Goal: Task Accomplishment & Management: Manage account settings

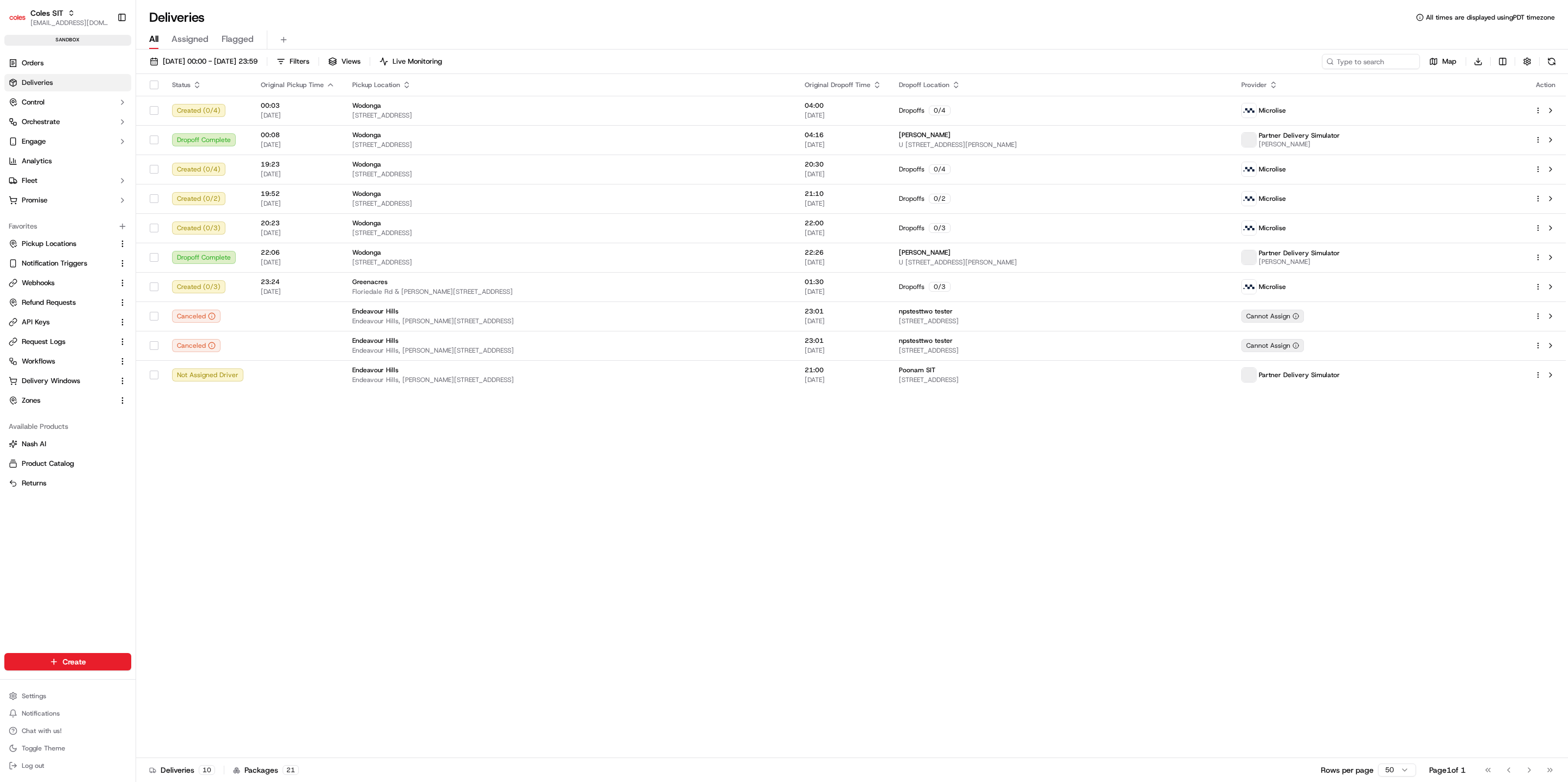
click at [60, 30] on div "Coles SIT kareem@usenash.com Toggle Sidebar sandbox" at bounding box center [68, 25] width 136 height 50
click at [62, 24] on span "[EMAIL_ADDRESS][DOMAIN_NAME]" at bounding box center [69, 23] width 78 height 9
type input "milkrun"
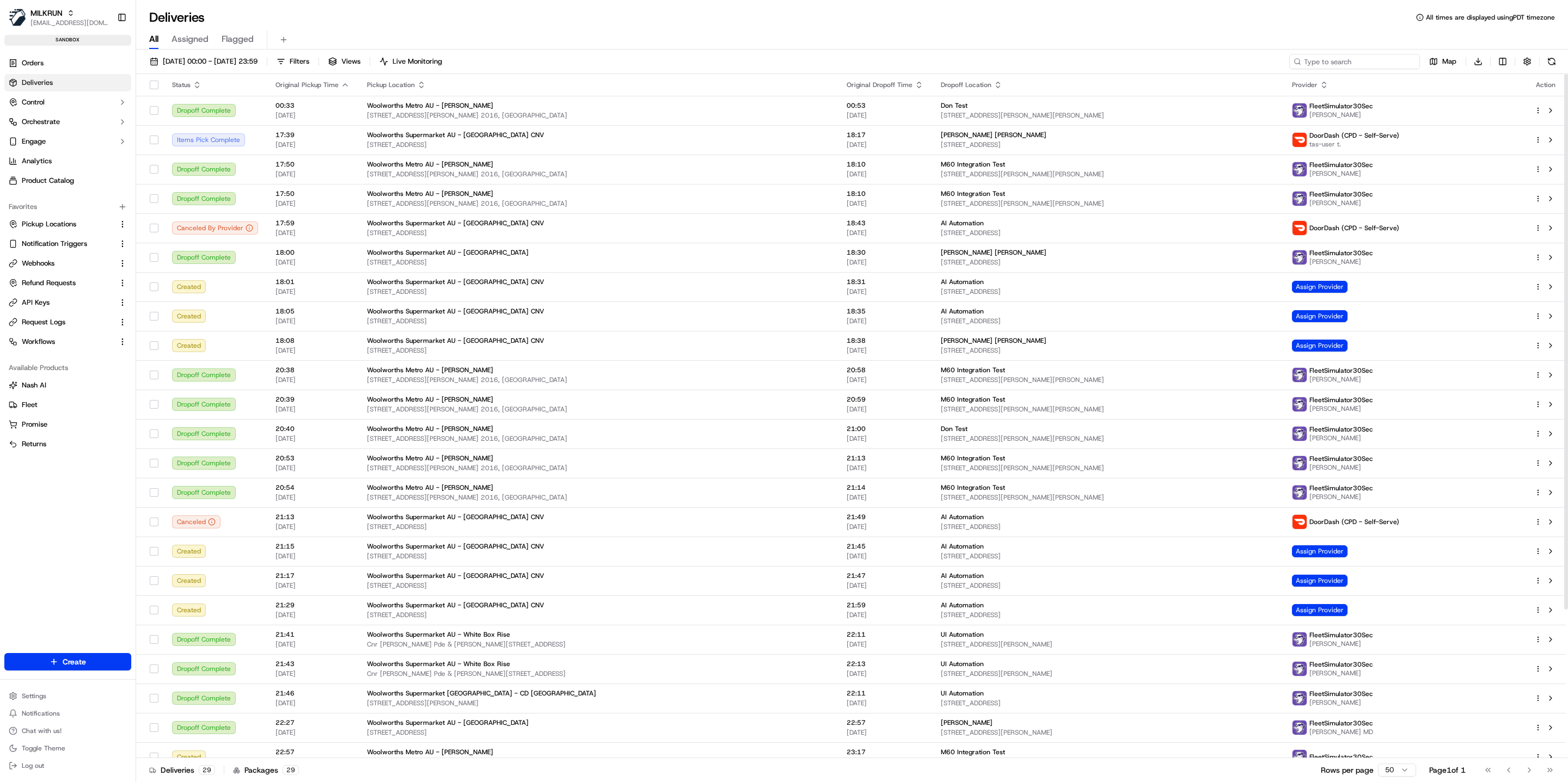
click at [1352, 65] on input at bounding box center [1354, 61] width 131 height 15
paste input "job_LCZrBLM2MvenUniWGeap2u"
type input "job_LCZrBLM2MvenUniWGeap2u"
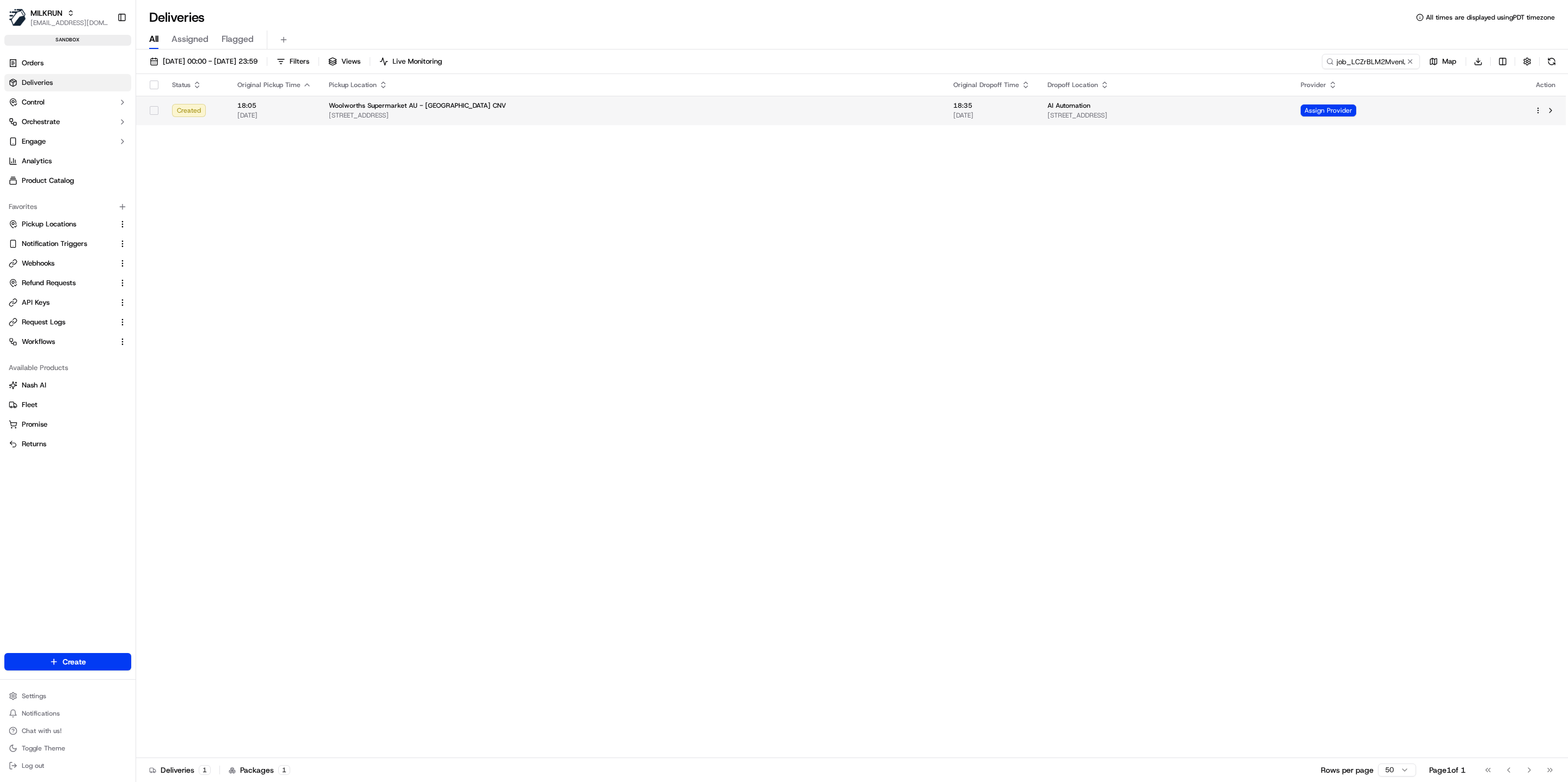
click at [1467, 114] on div "Assign Provider" at bounding box center [1409, 110] width 216 height 12
click at [1539, 110] on html "MILKRUN kareem@usenash.com Toggle Sidebar sandbox Orders Deliveries Control Orc…" at bounding box center [784, 391] width 1568 height 782
click at [1494, 151] on div "Delivery Details ⌘+⏎" at bounding box center [1508, 145] width 119 height 19
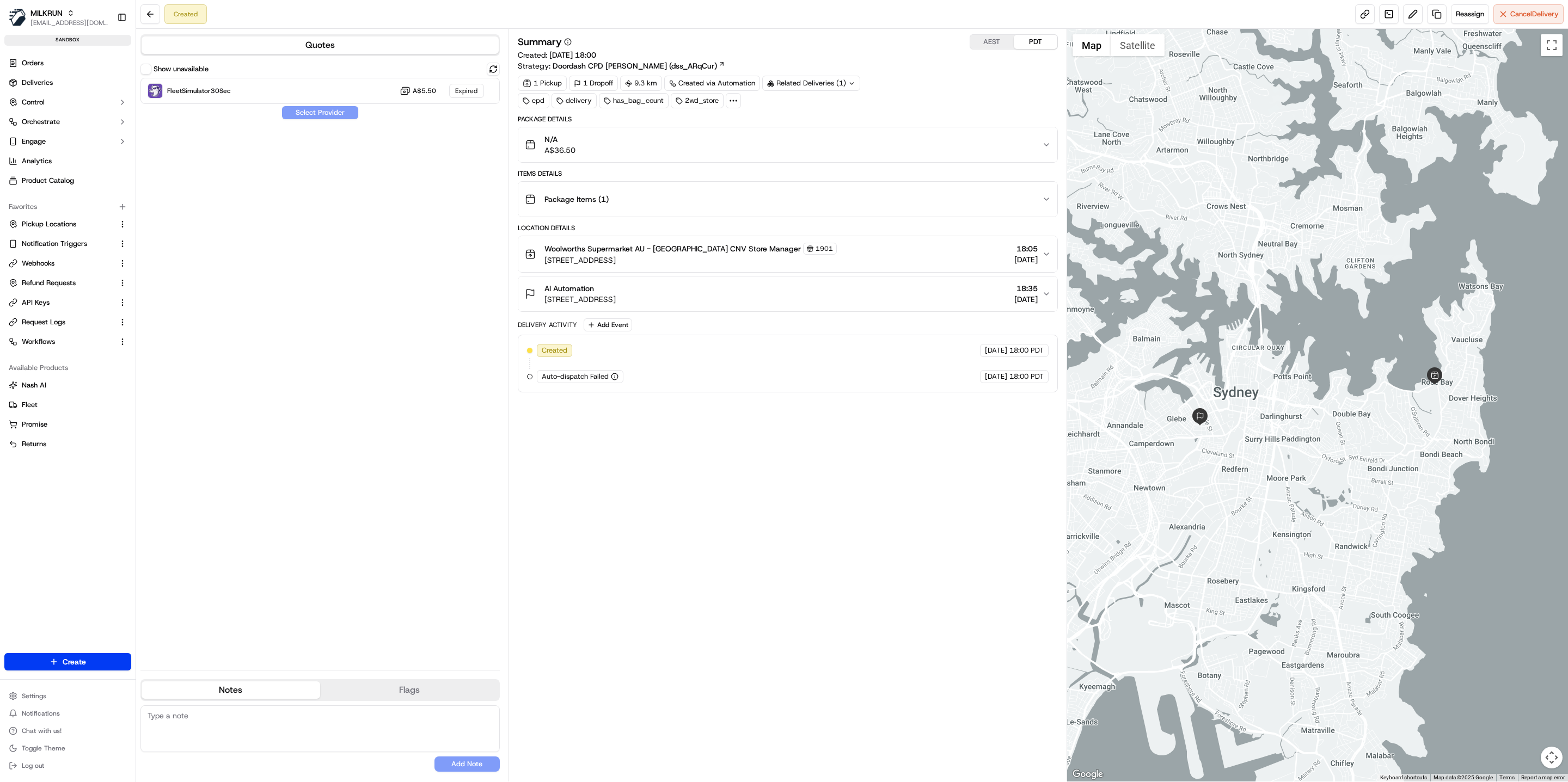
click at [619, 65] on span "Doordash CPD [PERSON_NAME] (dss_ARqCur)" at bounding box center [635, 65] width 164 height 11
click at [143, 73] on button "Show unavailable" at bounding box center [146, 68] width 11 height 11
click at [496, 72] on button at bounding box center [493, 69] width 13 height 13
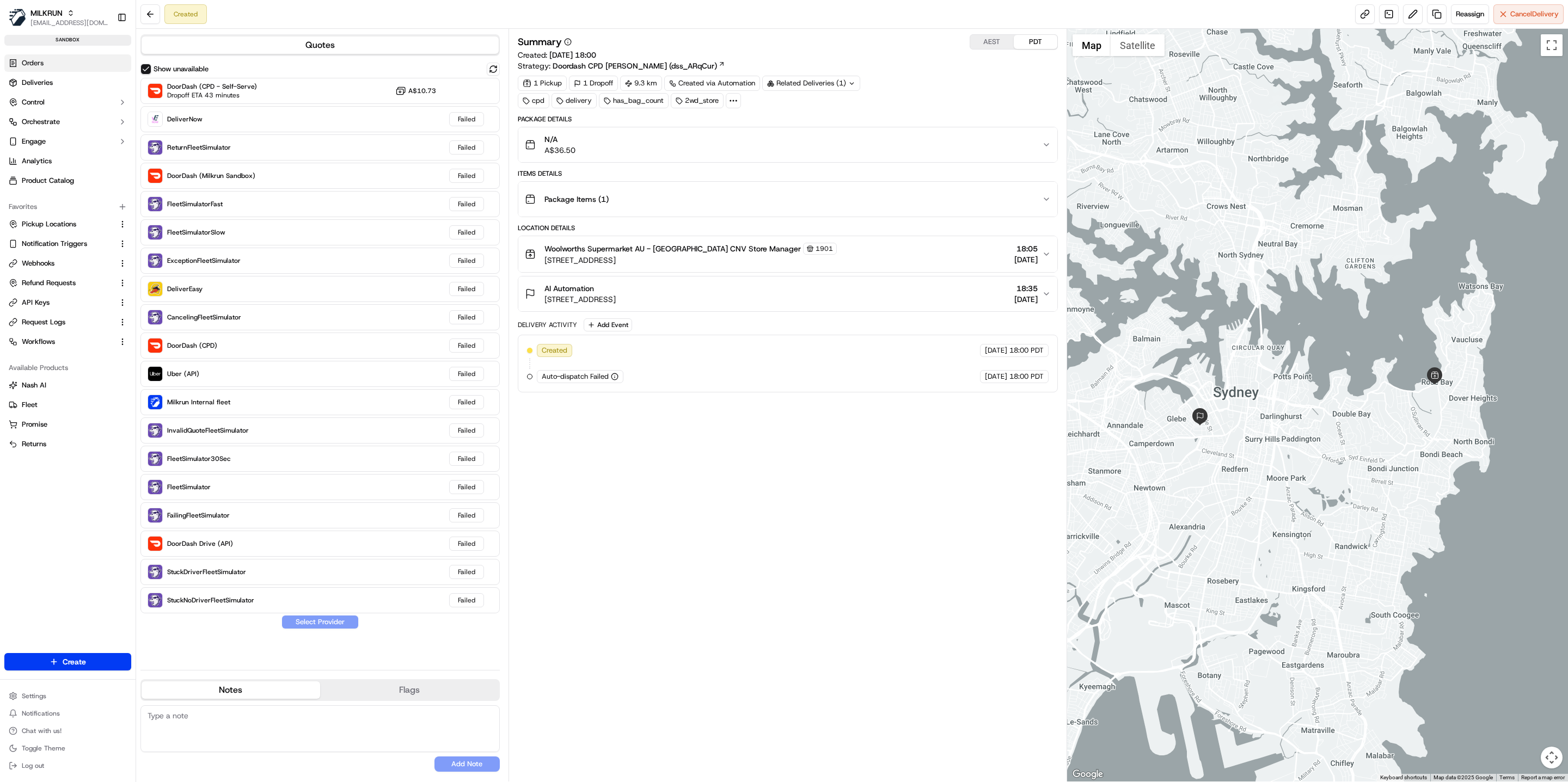
click at [49, 70] on link "Orders" at bounding box center [68, 63] width 127 height 17
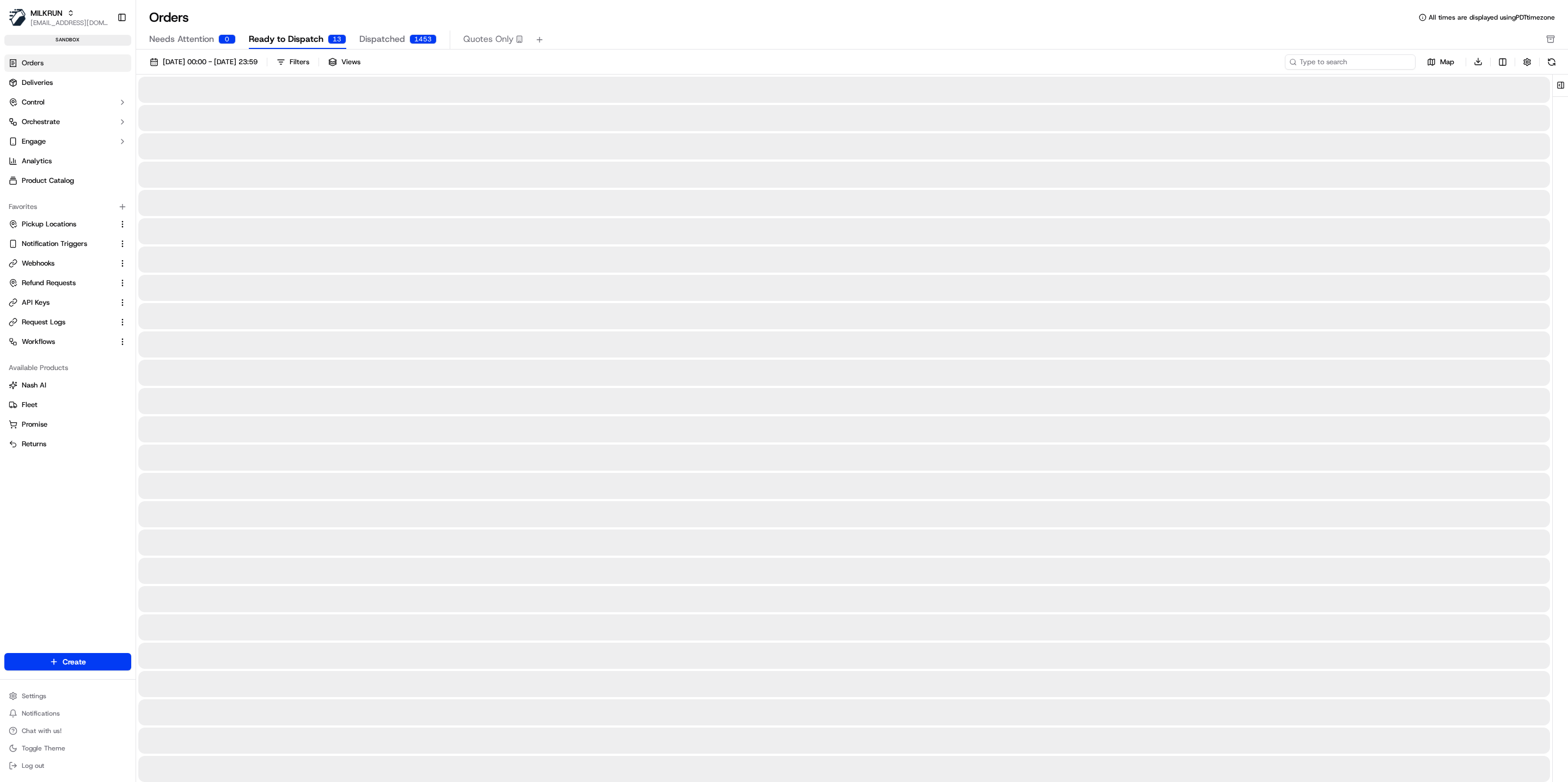
click at [1359, 68] on input at bounding box center [1350, 62] width 131 height 15
paste input "ord_oQipkQGJdca3PJ4JrQ6ppZ"
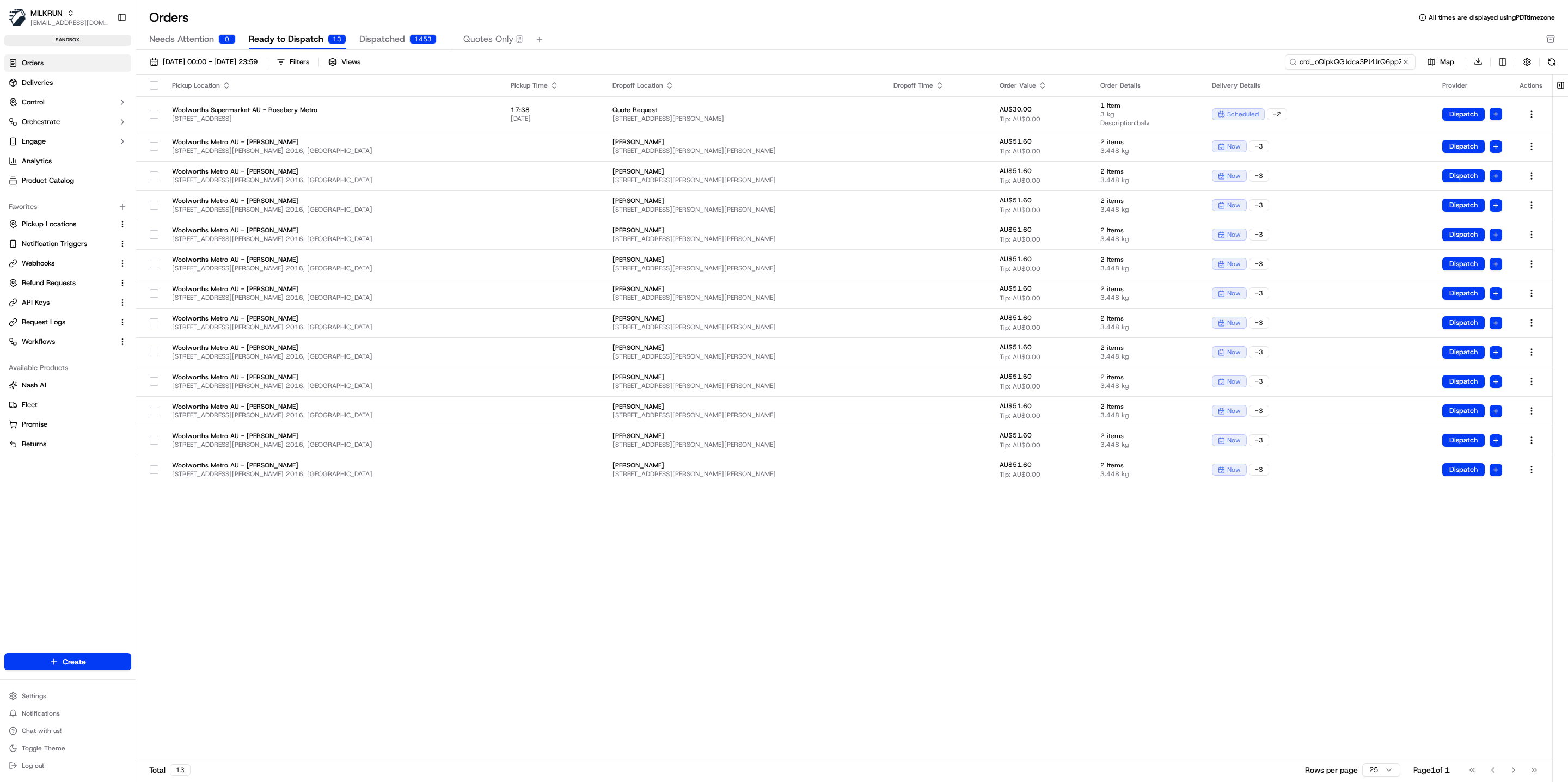
scroll to position [0, 1]
type input "ord_oQipkQGJdca3PJ4JrQ6ppZ"
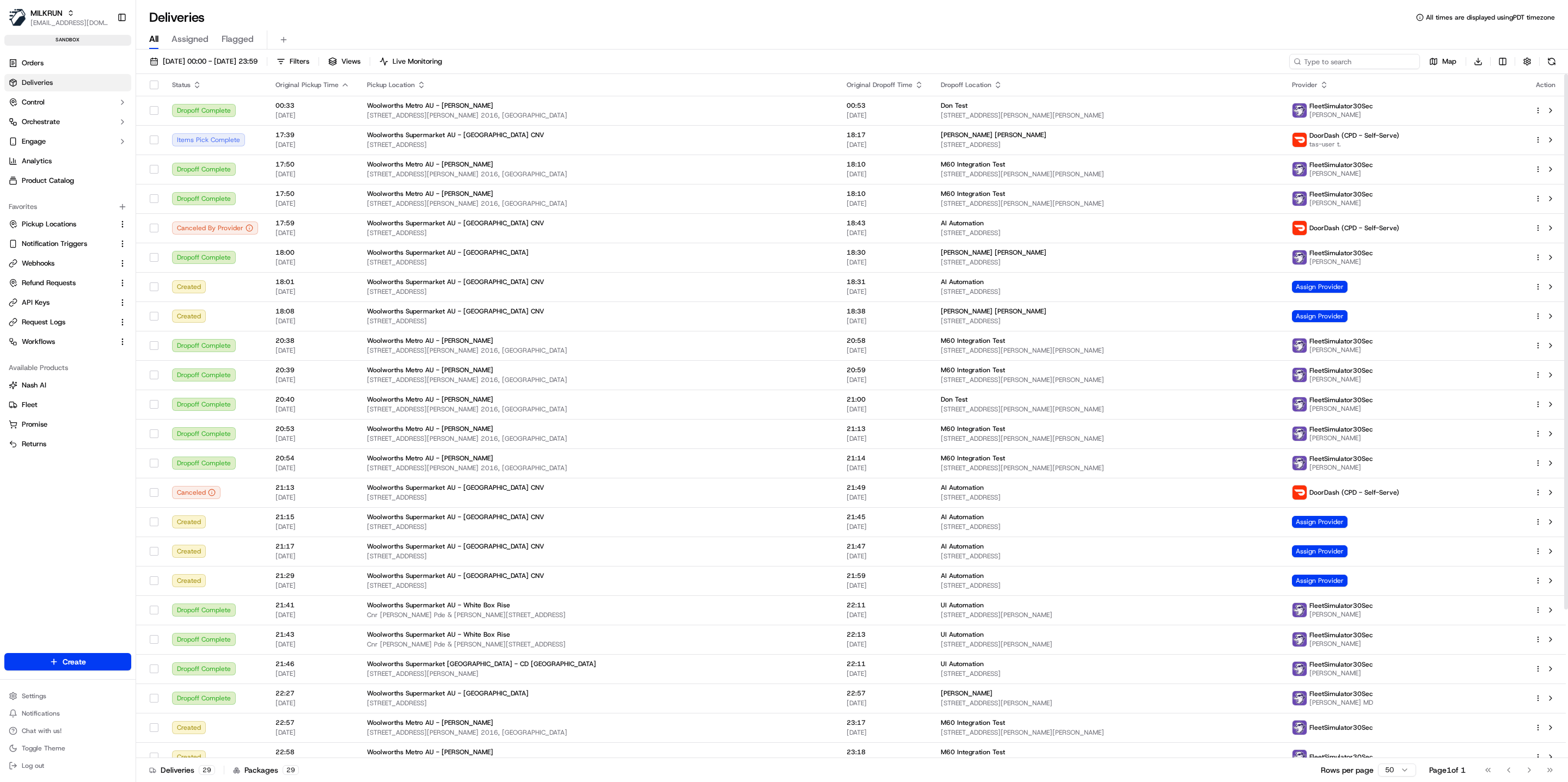
click at [1382, 64] on input at bounding box center [1354, 61] width 131 height 15
paste input "job_LCZrBLM2MvenUniWGeap2u"
type input "job_LCZrBLM2MvenUniWGeap2u"
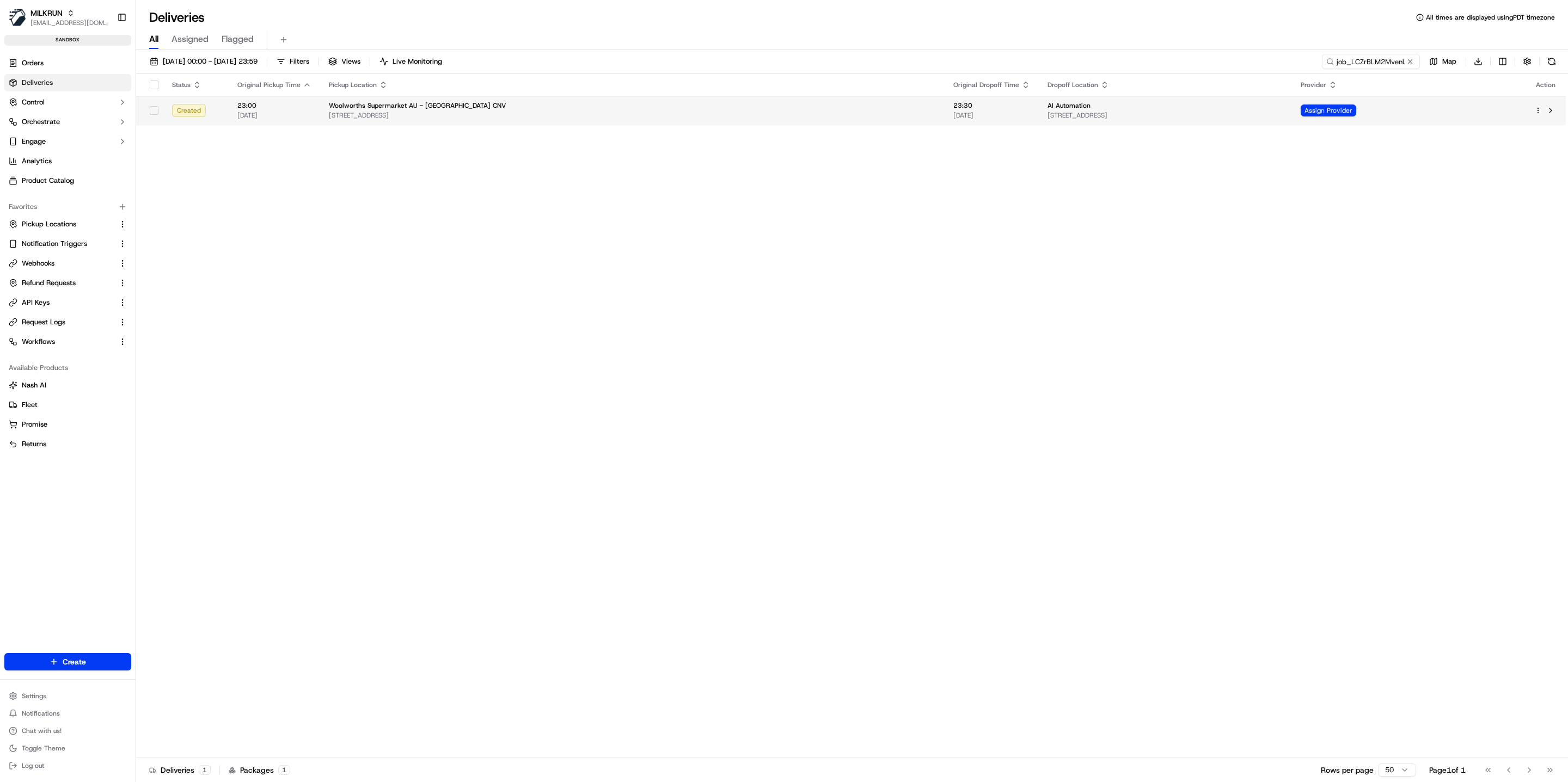
click at [1178, 113] on span "1 Glebe St, Glebe, NSW 2037, AU" at bounding box center [1165, 115] width 236 height 9
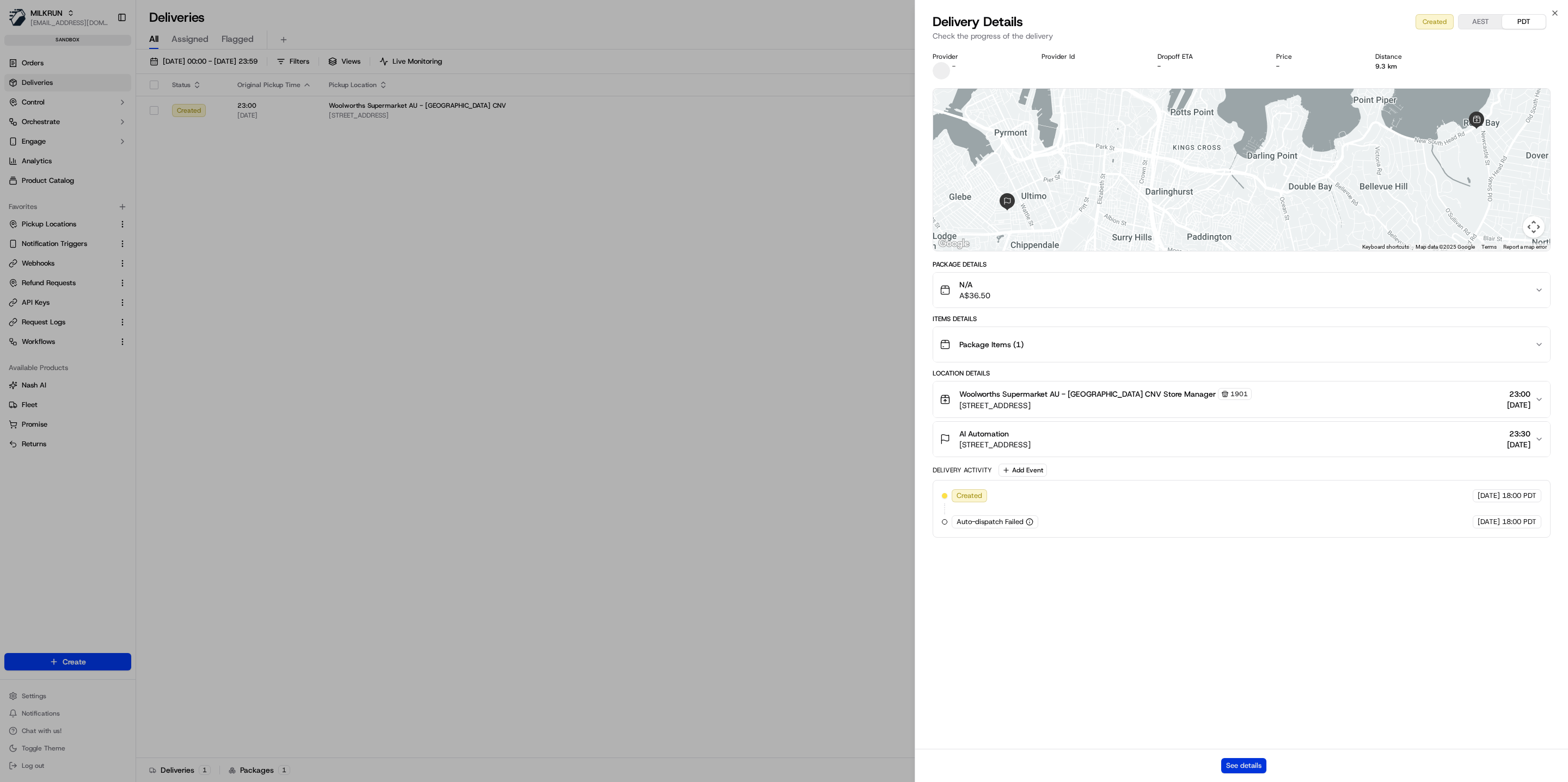
click at [1238, 759] on button "See details" at bounding box center [1244, 766] width 46 height 15
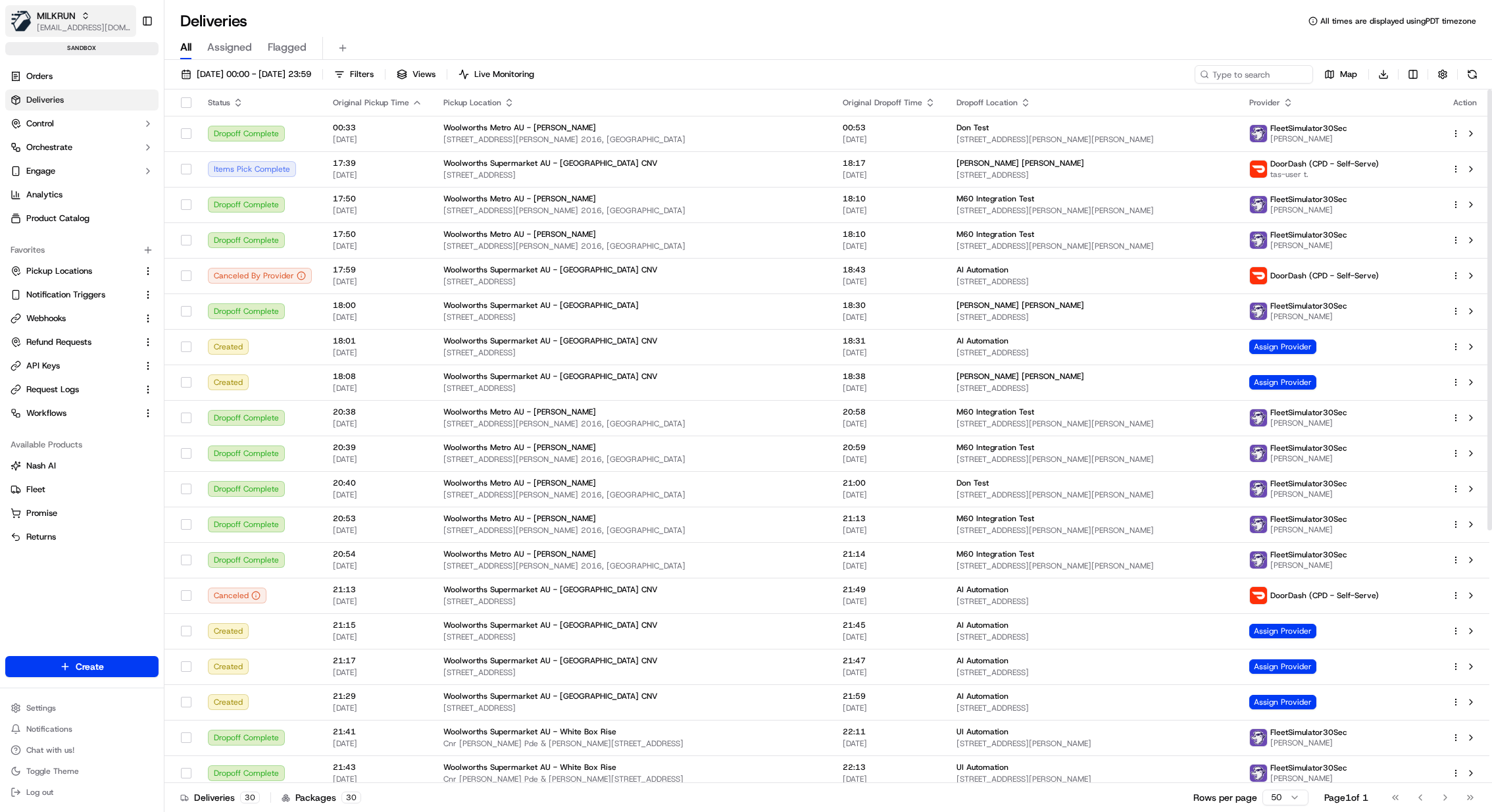
click at [73, 21] on span "MILKRUN" at bounding box center [55, 15] width 38 height 13
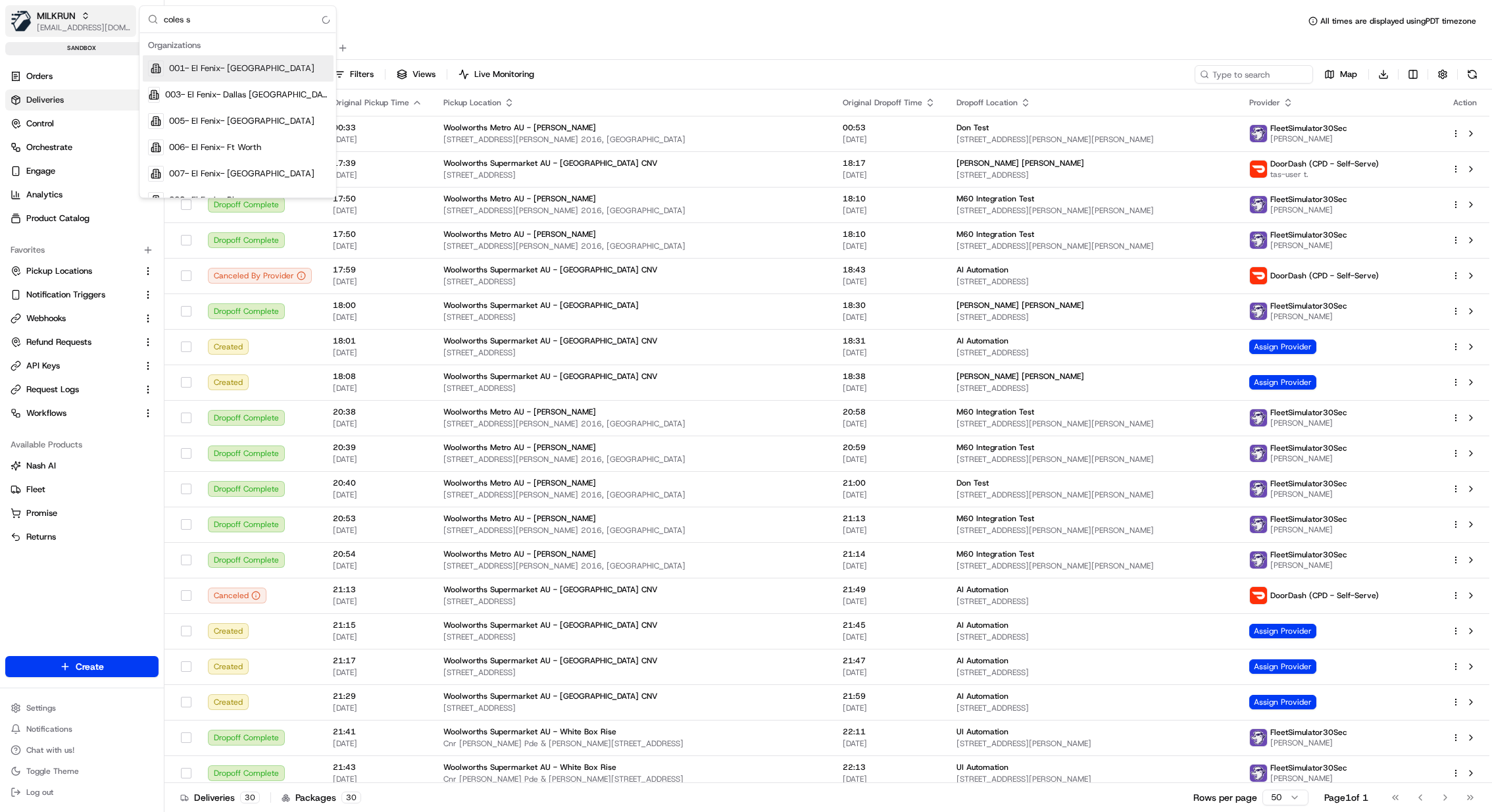
type input "coles si"
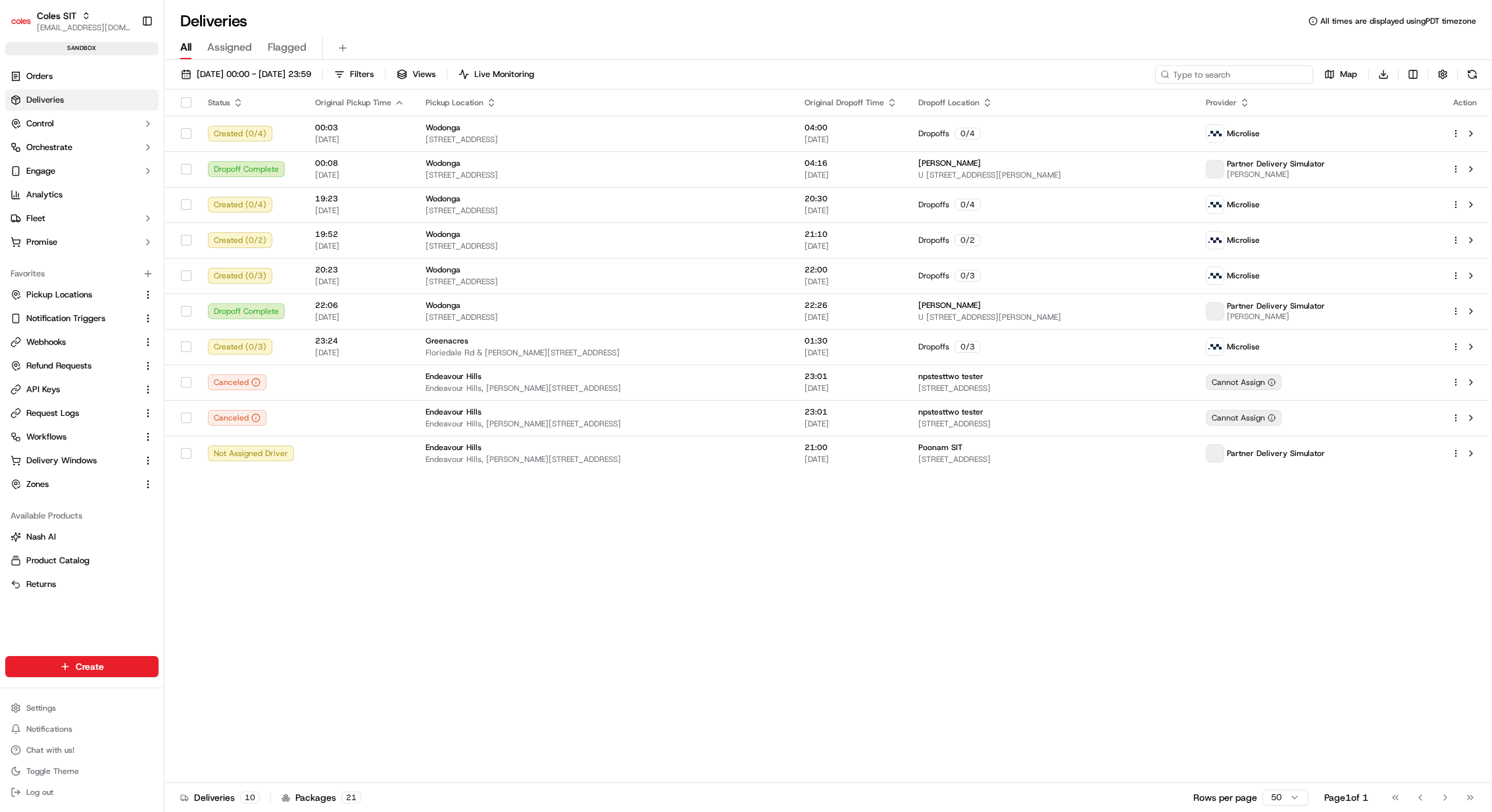
click at [1245, 75] on input at bounding box center [1234, 74] width 158 height 19
paste input "job_FRaU8vHgybpLtGA7tMxB5K"
type input "job_FRaU8vHgybpLtGA7tMxB5K"
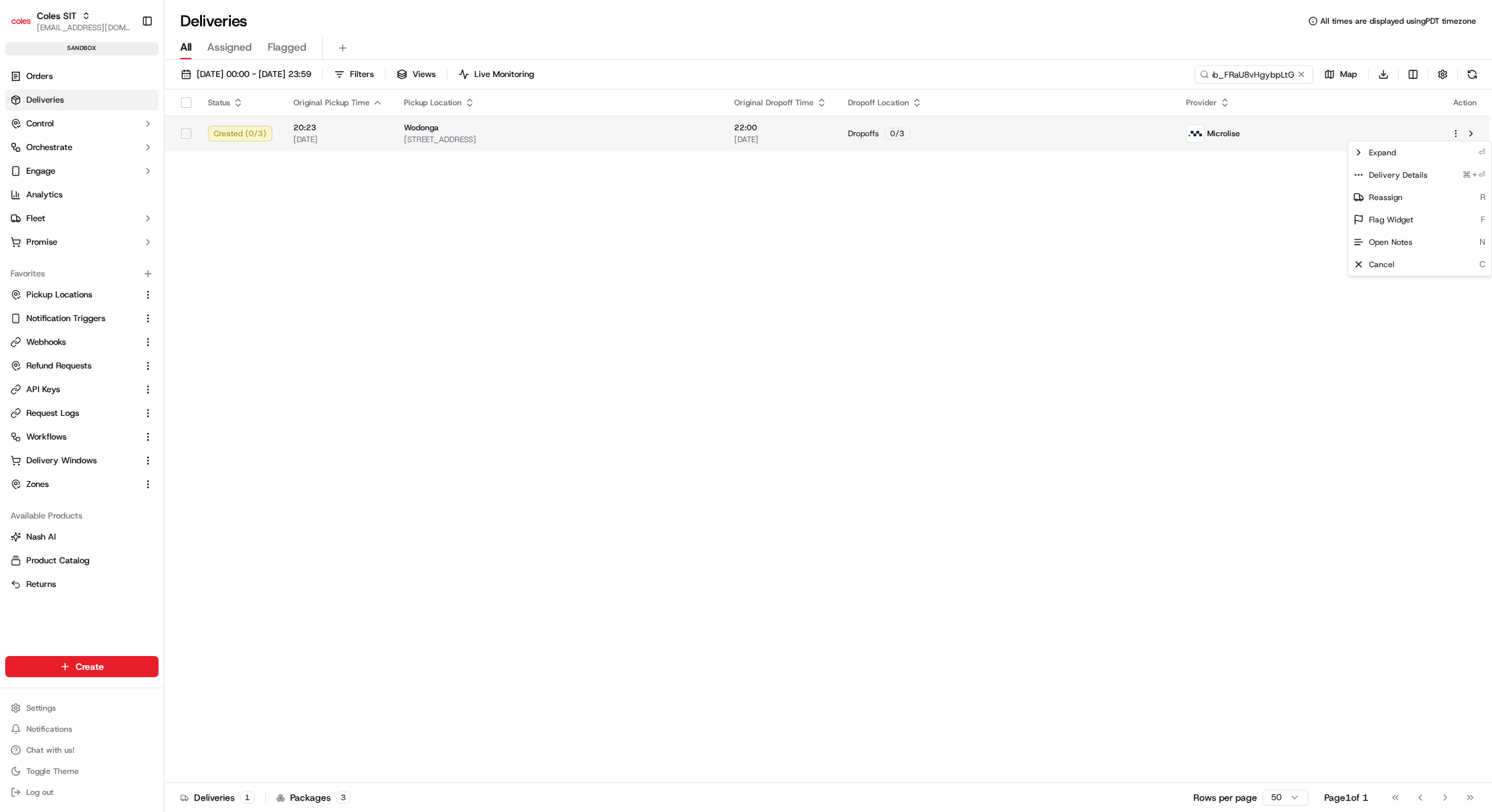
click at [1459, 133] on html "Coles SIT kareem@usenash.com Toggle Sidebar sandbox Orders Deliveries Control O…" at bounding box center [746, 406] width 1492 height 812
click at [1418, 176] on span "Delivery Details" at bounding box center [1399, 175] width 59 height 11
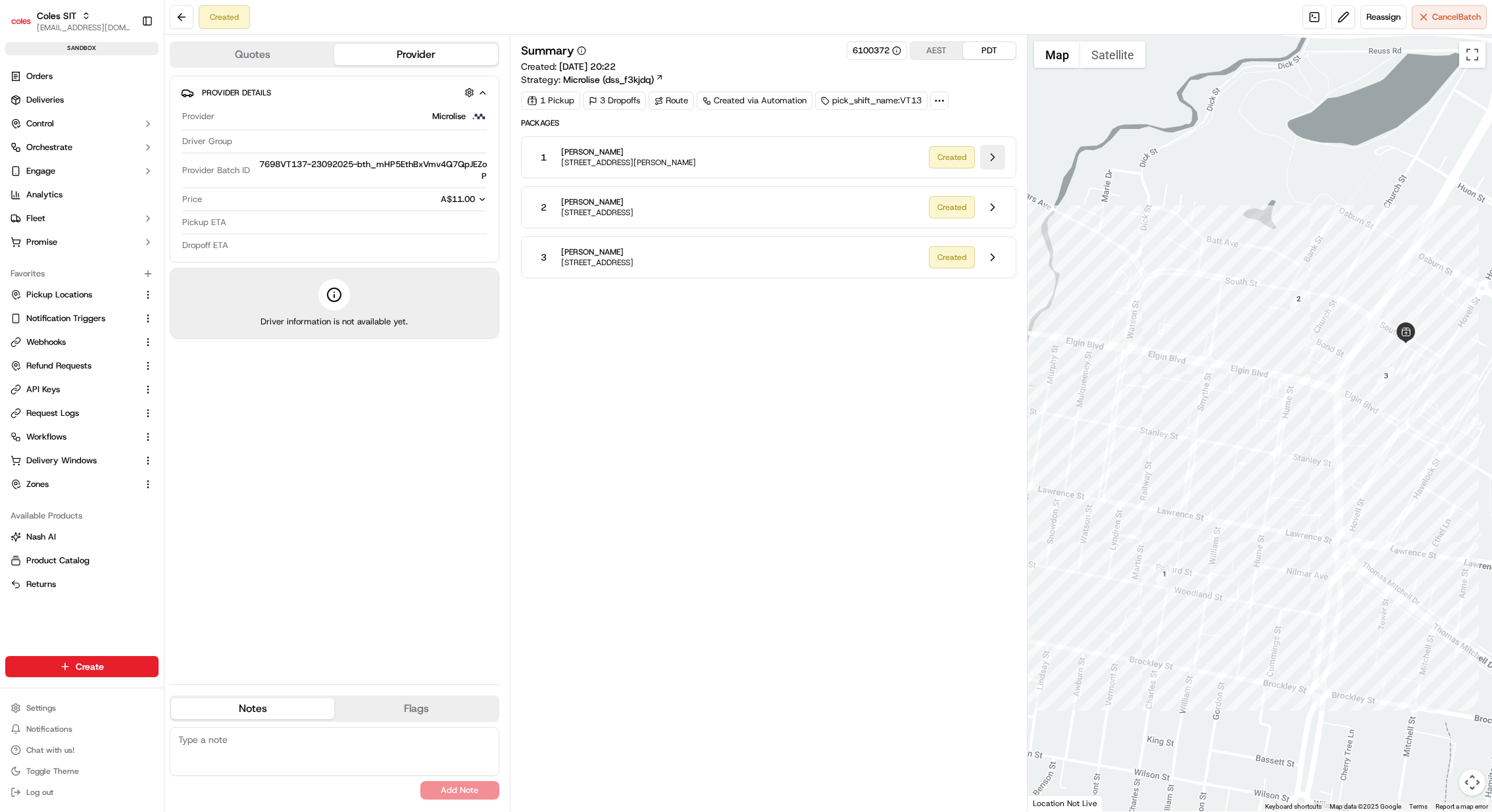
click at [992, 150] on button at bounding box center [992, 156] width 25 height 25
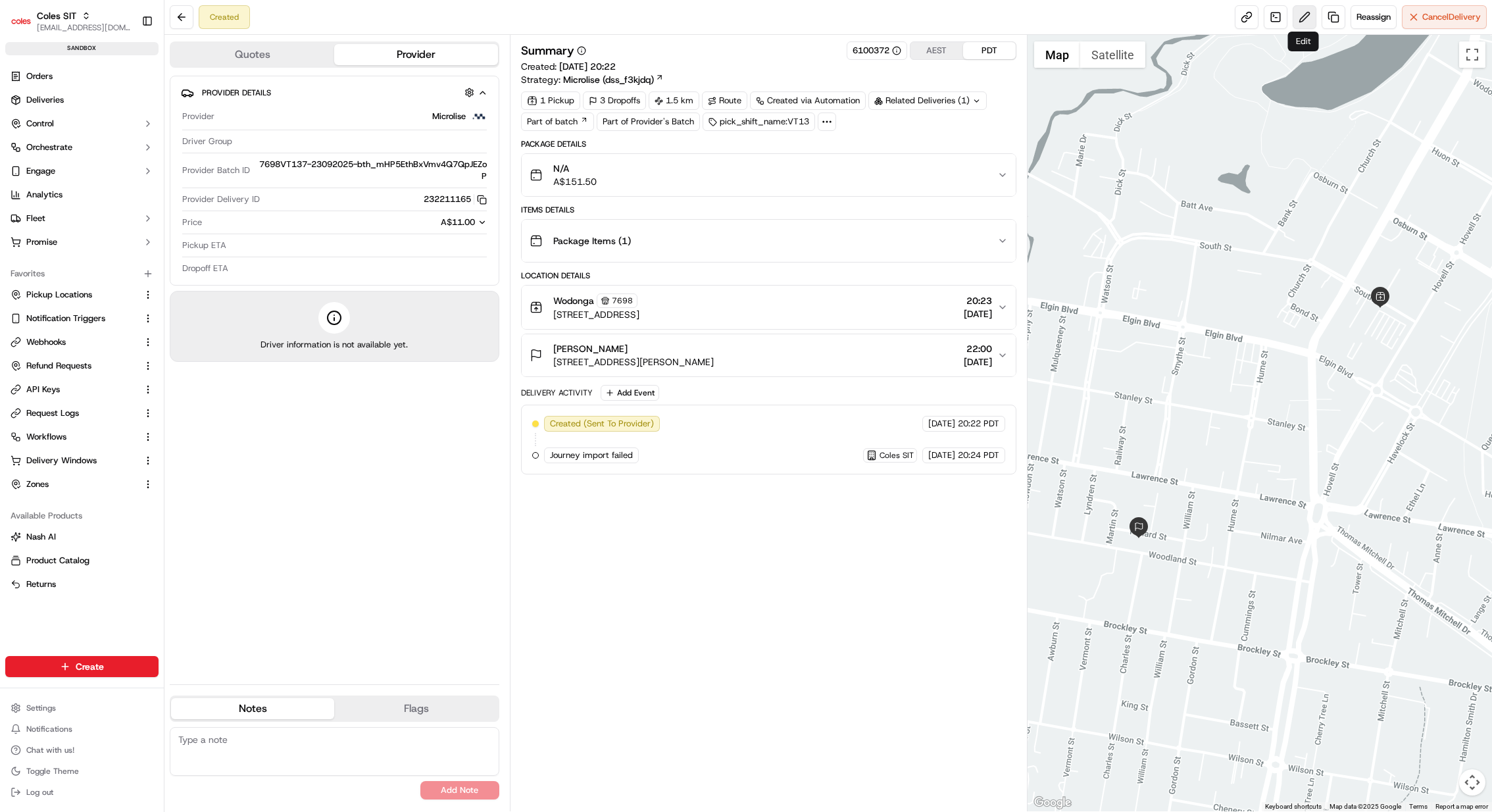
click at [1305, 18] on button at bounding box center [1305, 17] width 24 height 24
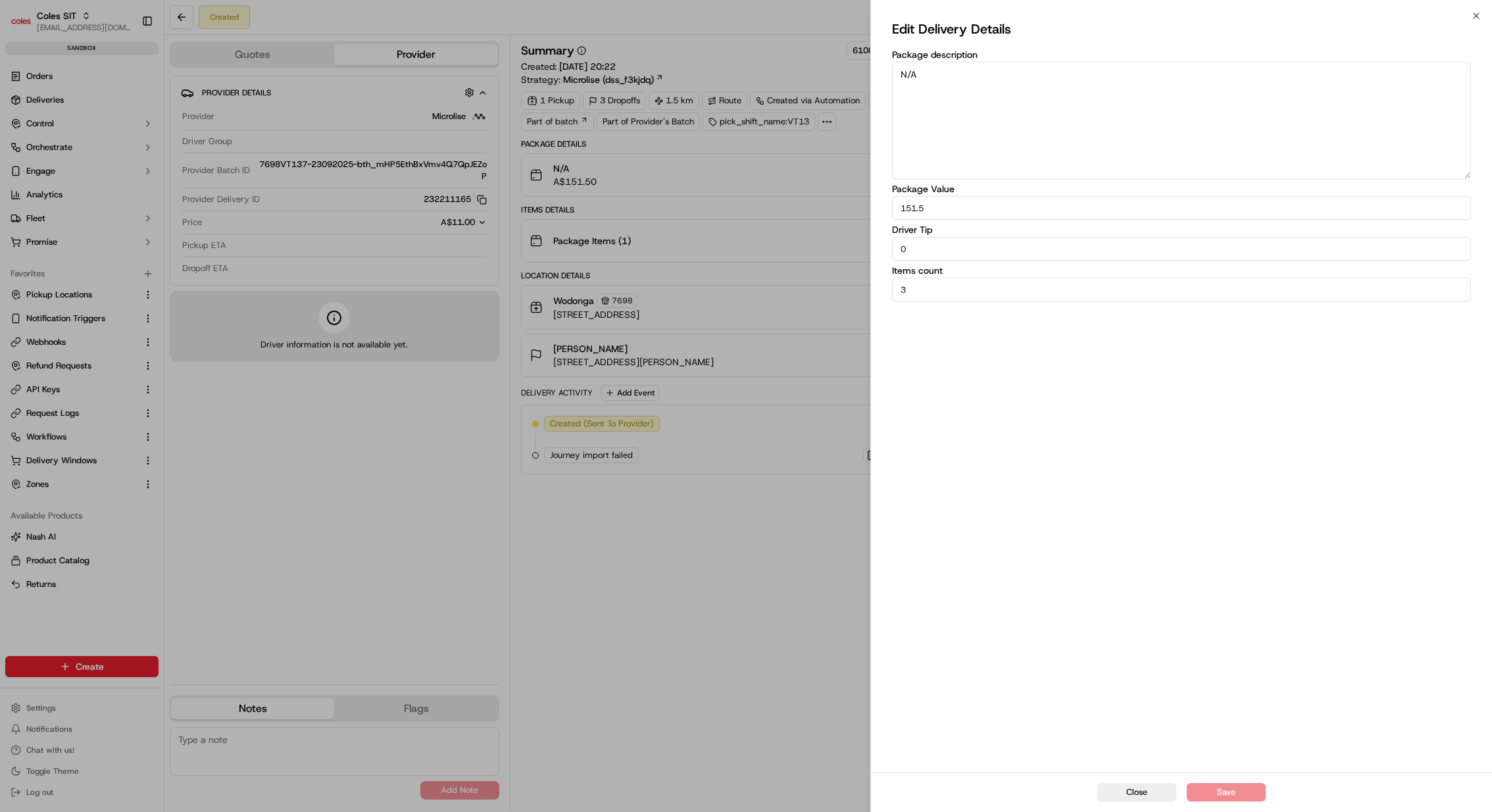
click at [1194, 148] on textarea "N/A" at bounding box center [1181, 120] width 579 height 117
type textarea "N/A"
click at [1226, 782] on div "Close Save" at bounding box center [1182, 791] width 622 height 40
click at [1226, 789] on button "Save" at bounding box center [1226, 791] width 79 height 19
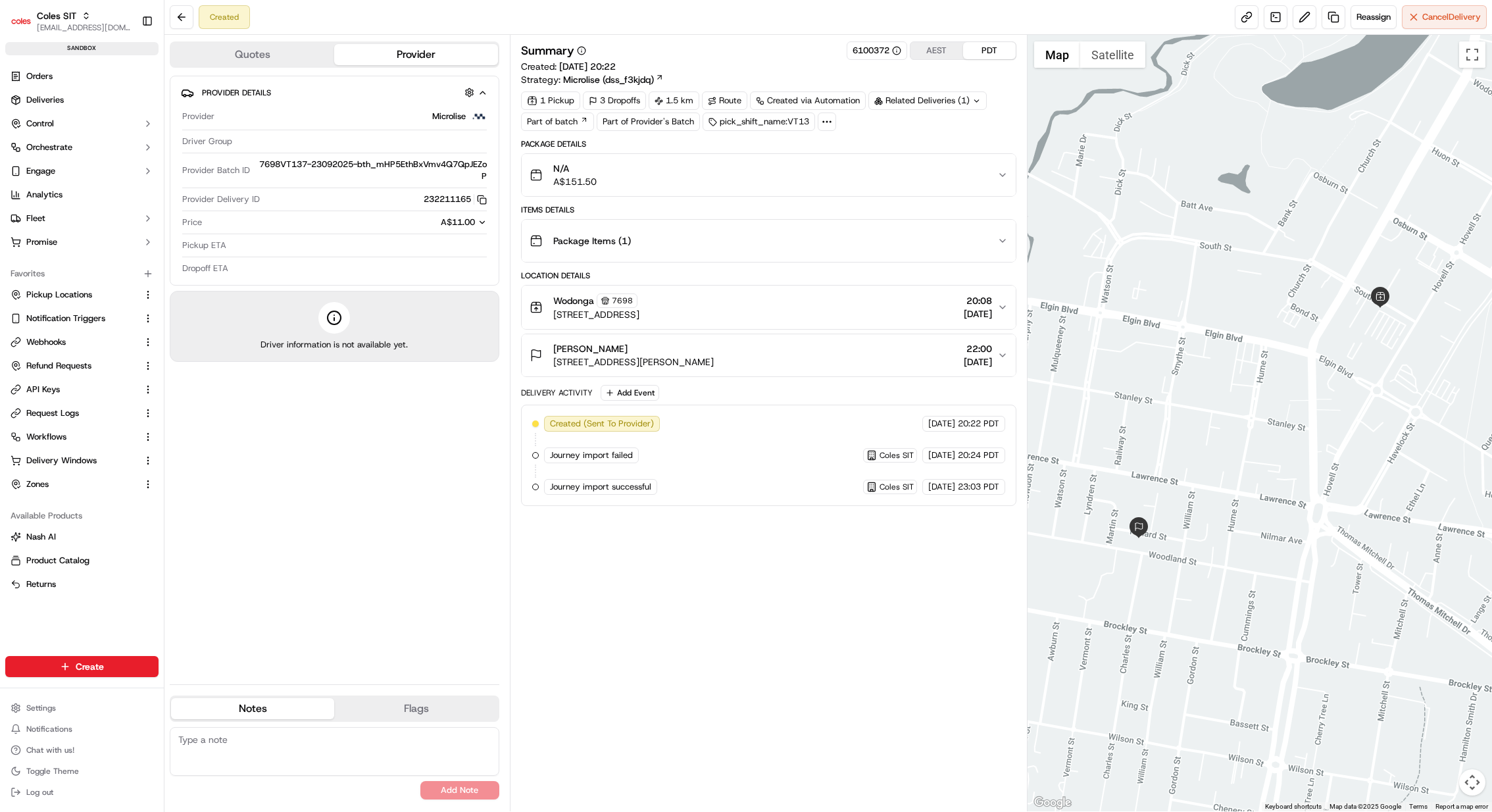
click at [483, 170] on span "7698VT137-23092025-bth_mHP5EthBxVmv4Q7QpJEZoP" at bounding box center [371, 170] width 231 height 24
copy span "7698VT137-23092025-bth_mHP5EthBxVmv4Q7QpJEZoP"
click at [1293, 18] on button at bounding box center [1305, 17] width 24 height 24
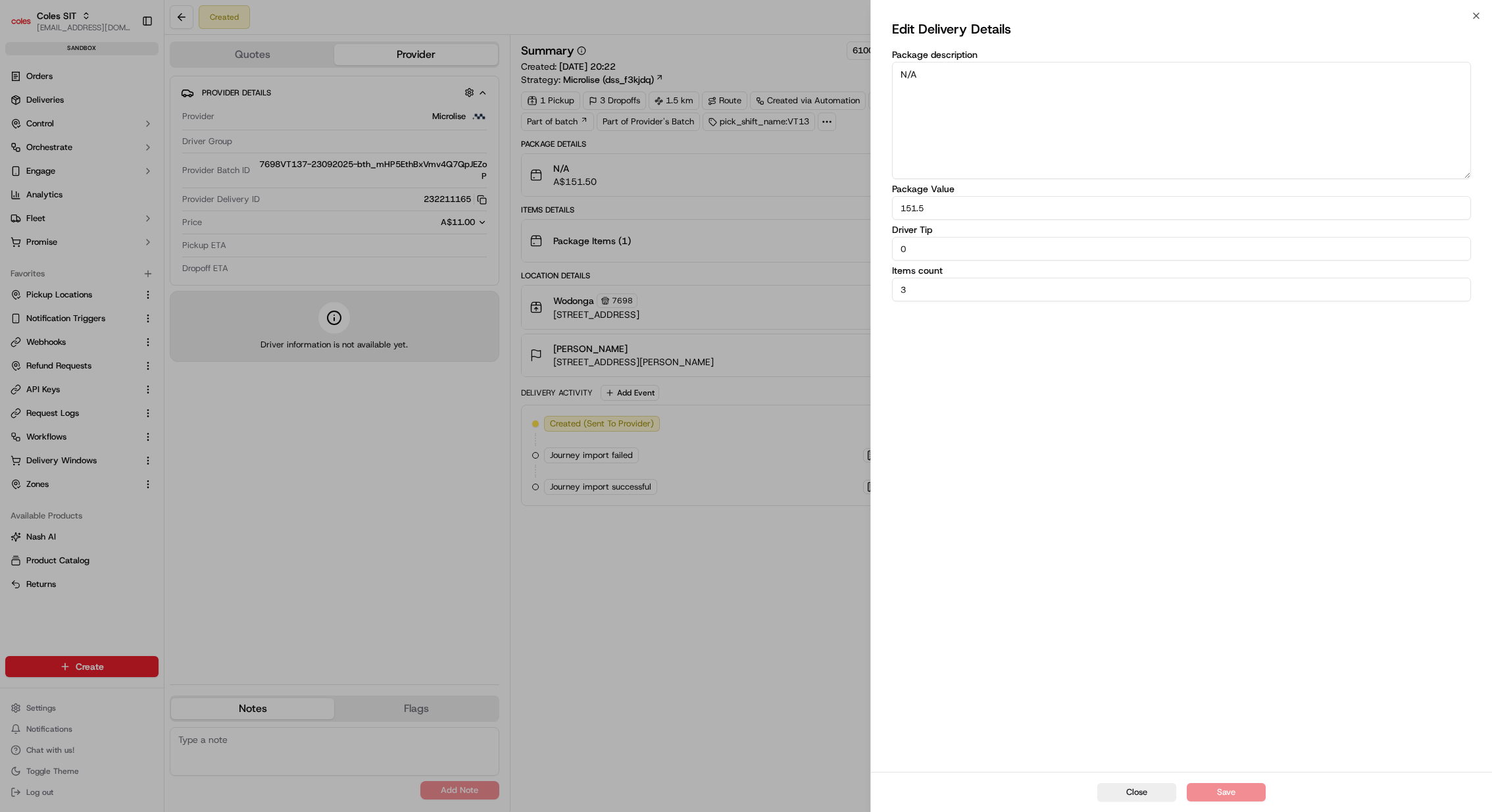
click at [1276, 124] on textarea "N/A" at bounding box center [1181, 120] width 579 height 117
type textarea "N/A"
click at [1232, 783] on button "Save" at bounding box center [1226, 791] width 79 height 19
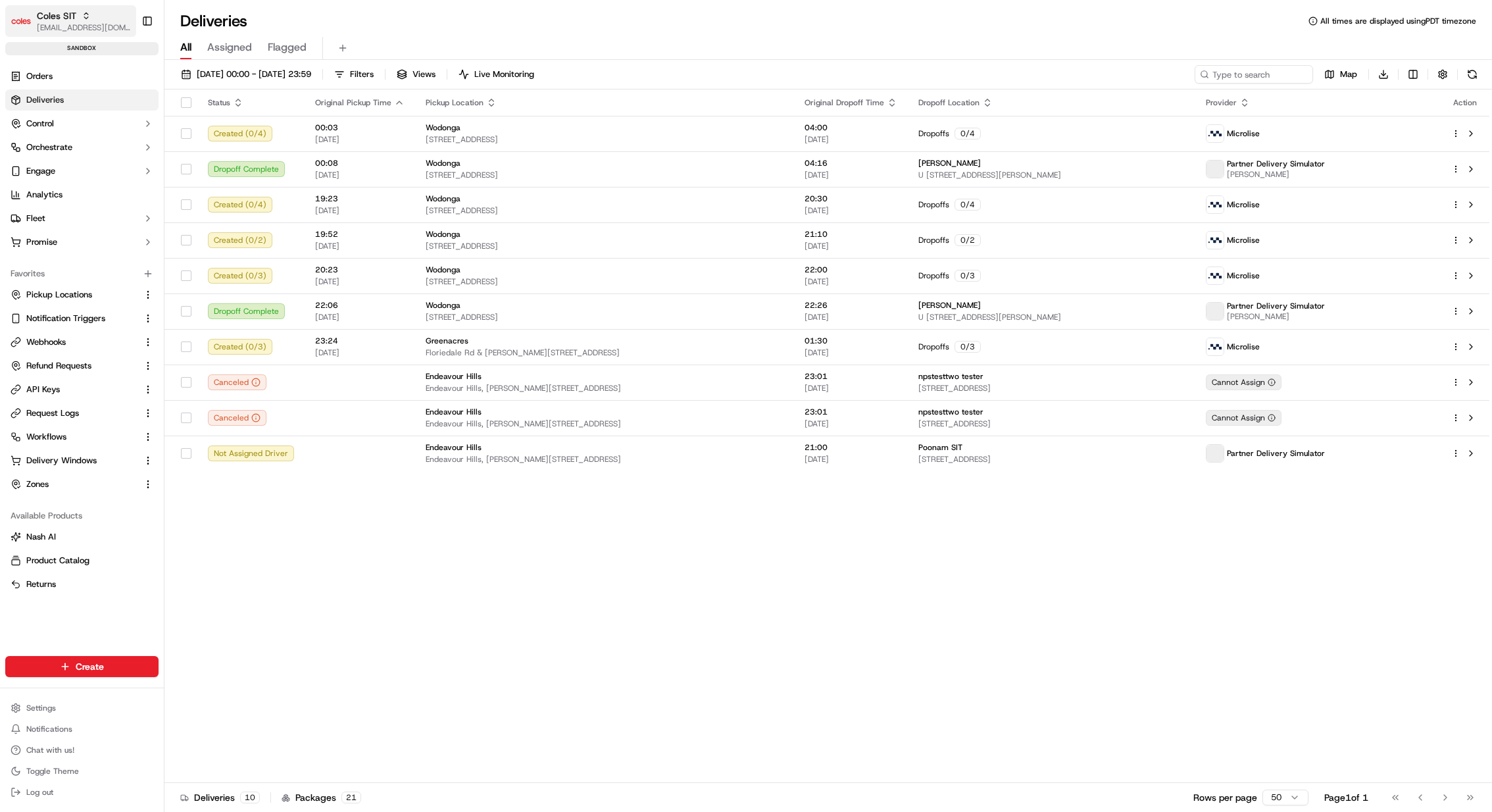
click at [56, 27] on span "[EMAIL_ADDRESS][DOMAIN_NAME]" at bounding box center [84, 28] width 94 height 11
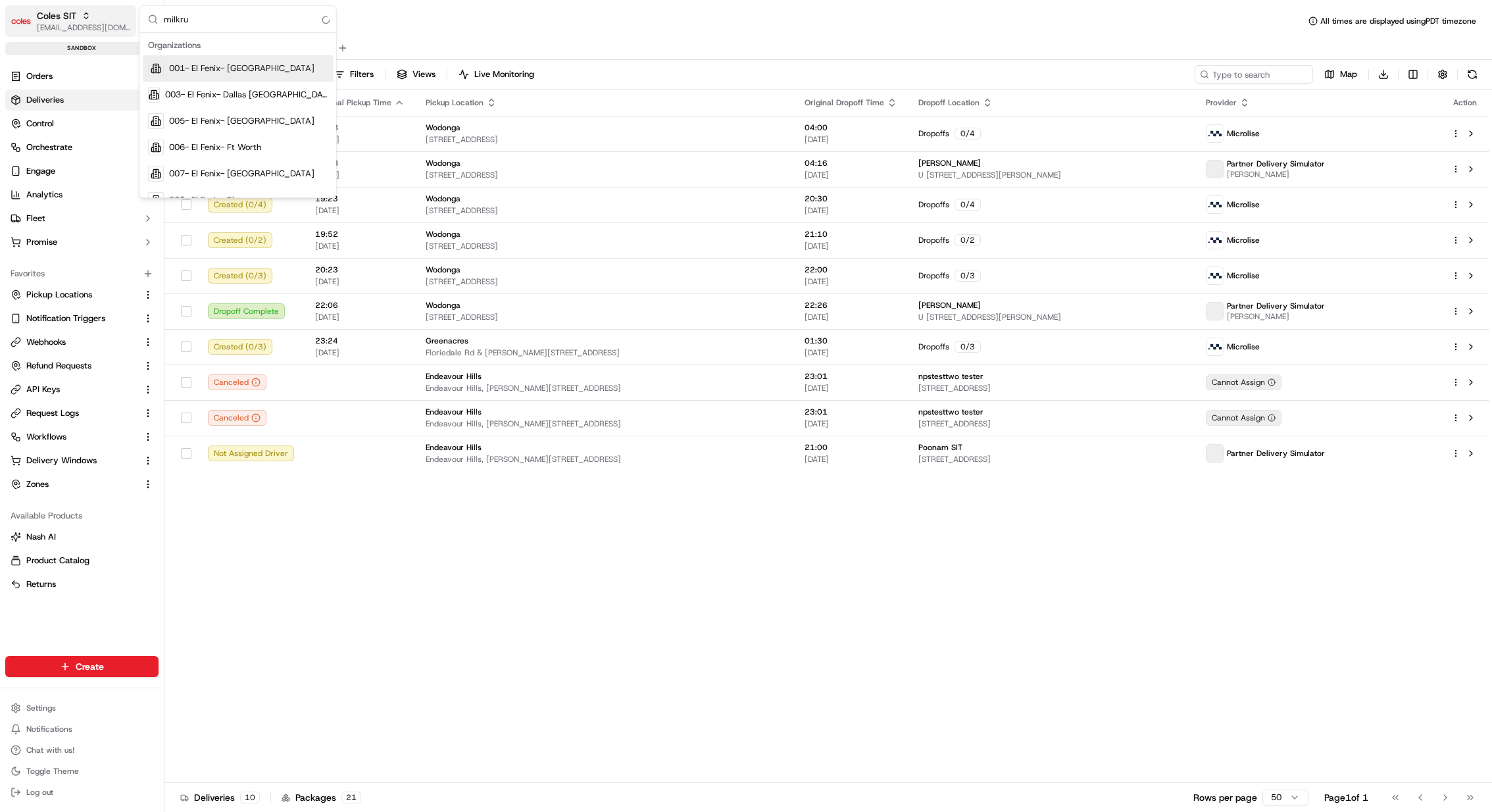
type input "milkrun"
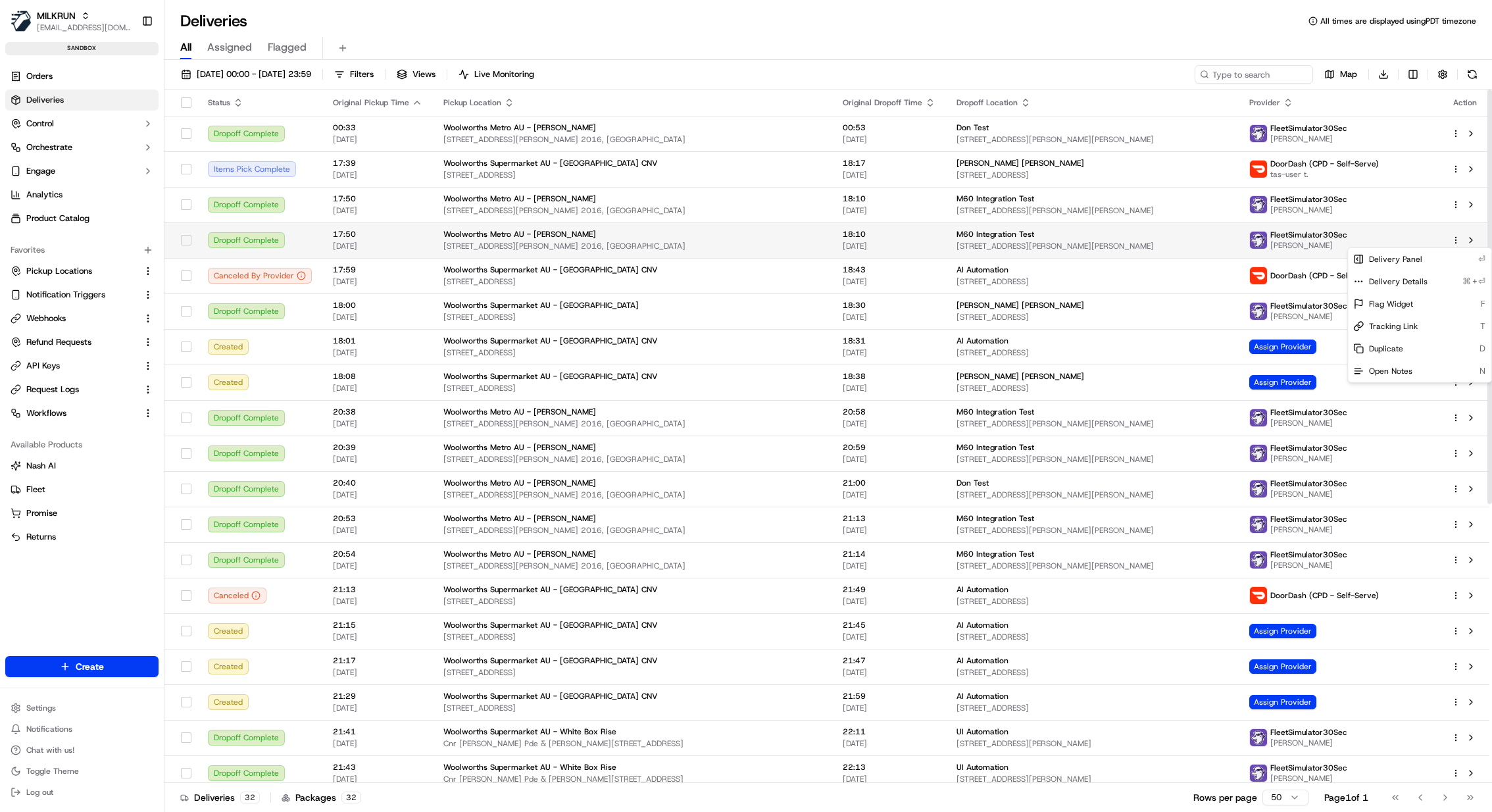
click at [1456, 236] on html "MILKRUN [EMAIL_ADDRESS][DOMAIN_NAME] Toggle Sidebar sandbox Orders Deliveries C…" at bounding box center [746, 406] width 1492 height 812
click at [1404, 281] on span "Delivery Details" at bounding box center [1399, 281] width 59 height 11
